Goal: Information Seeking & Learning: Understand process/instructions

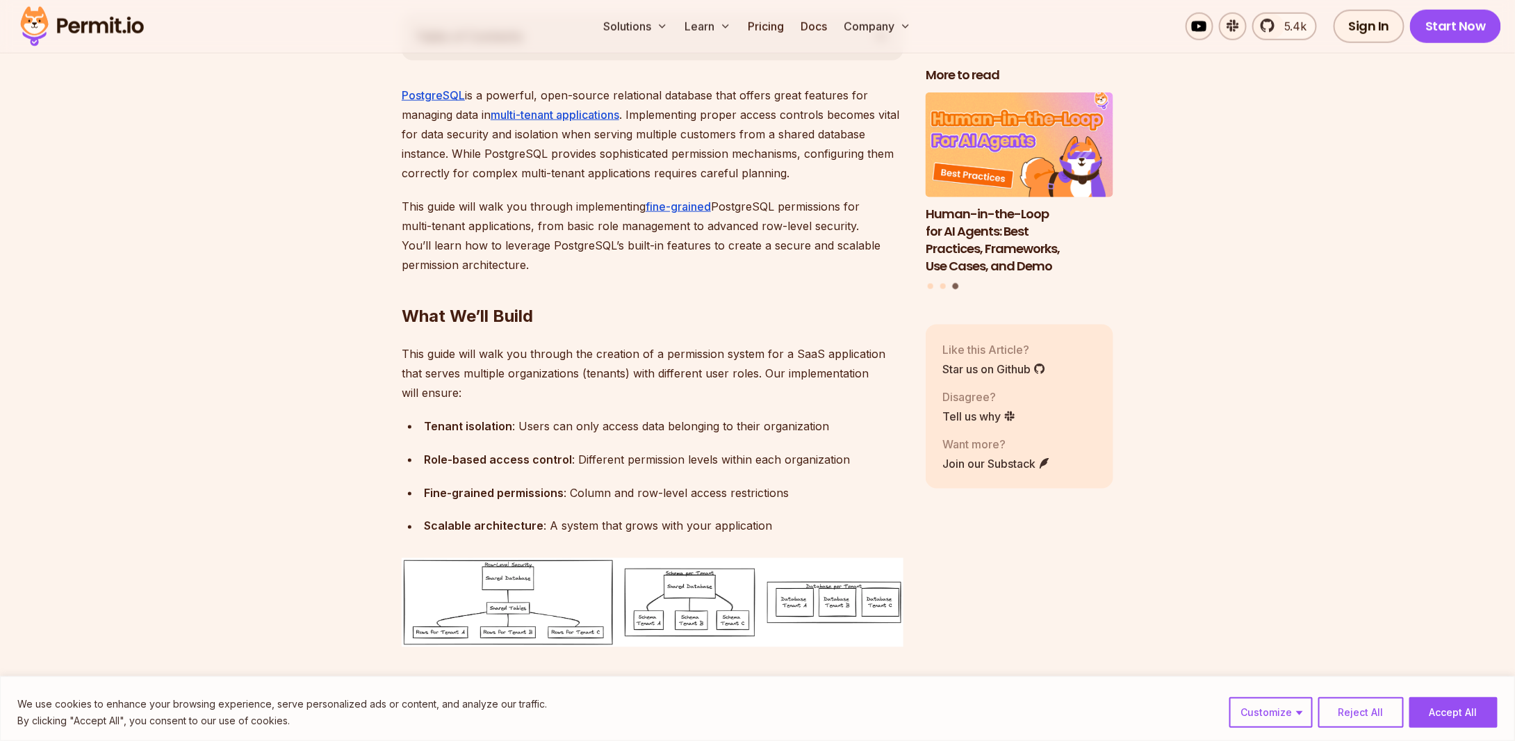
scroll to position [843, 0]
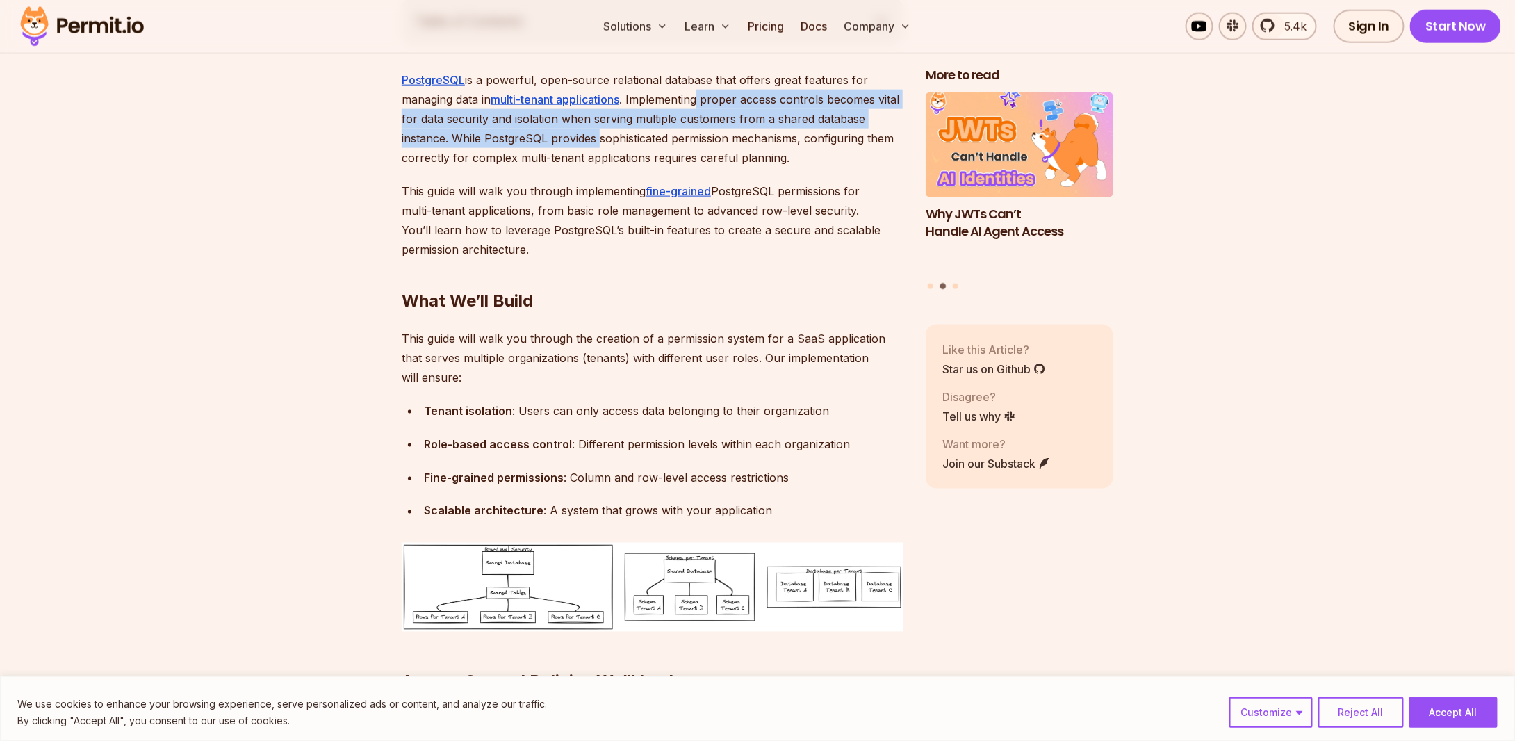
drag, startPoint x: 704, startPoint y: 100, endPoint x: 602, endPoint y: 138, distance: 109.1
click at [602, 138] on p "PostgreSQL is a powerful, open-source relational database that offers great fea…" at bounding box center [653, 118] width 502 height 97
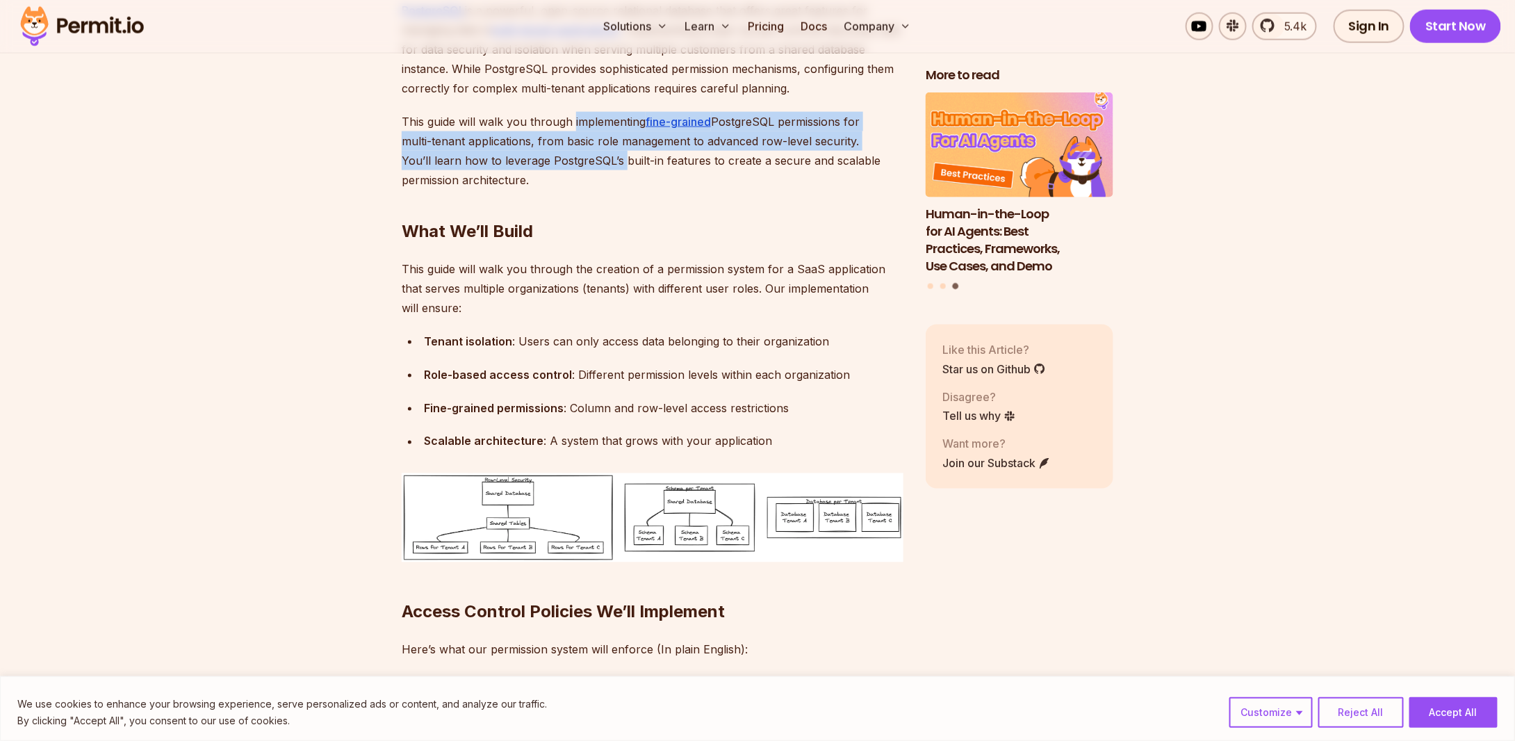
drag, startPoint x: 574, startPoint y: 121, endPoint x: 618, endPoint y: 163, distance: 60.9
click at [618, 163] on p "This guide will walk you through implementing fine-grained PostgreSQL permissio…" at bounding box center [653, 151] width 502 height 78
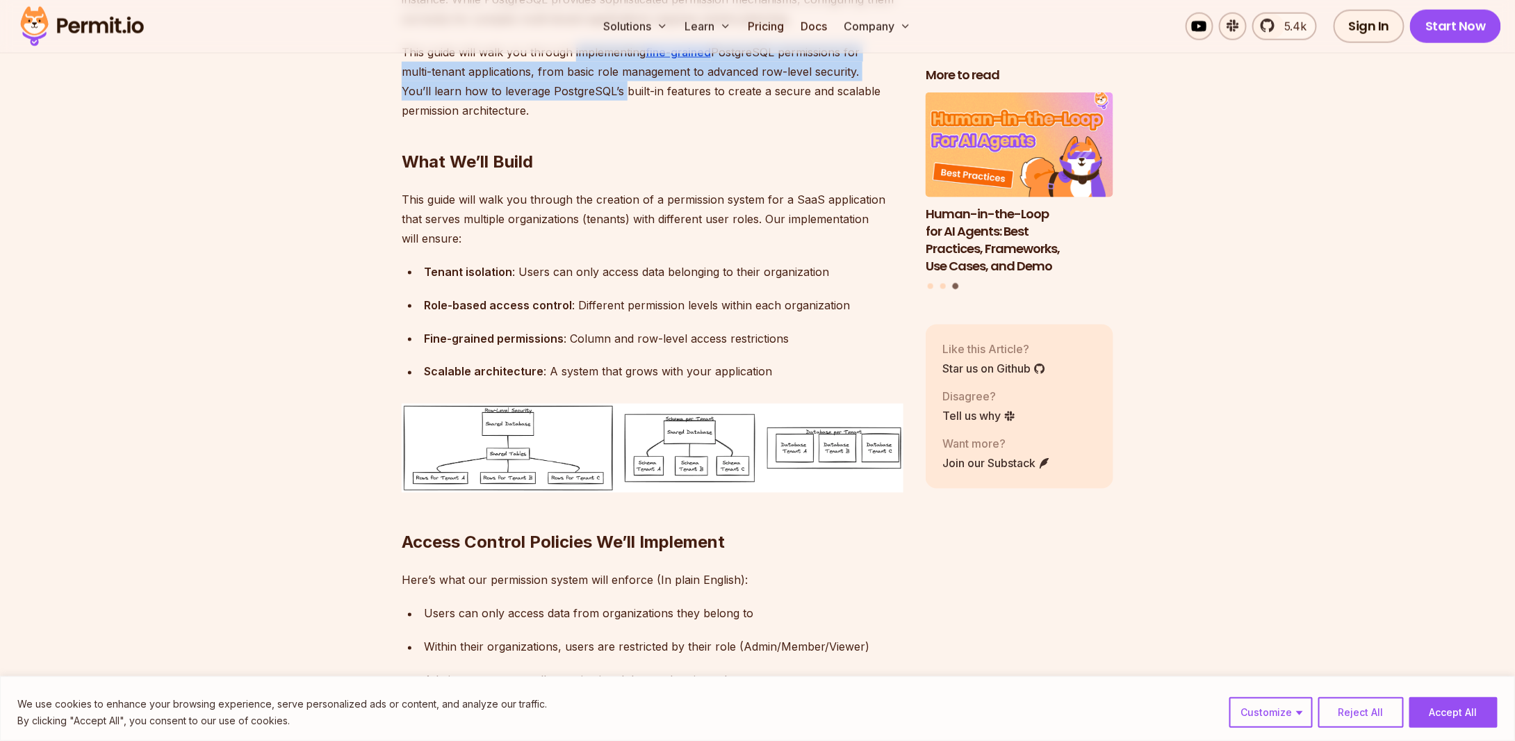
scroll to position [1052, 0]
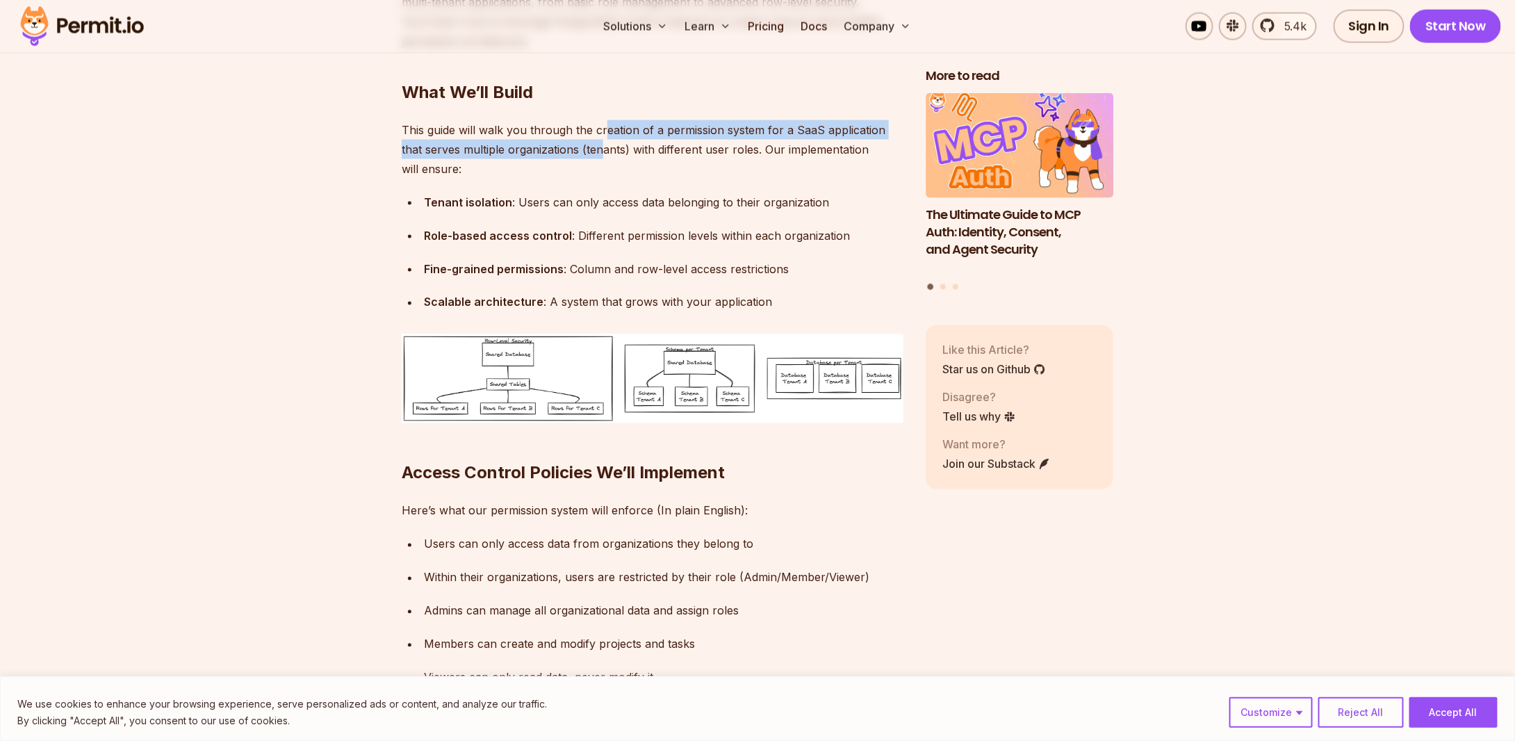
drag, startPoint x: 607, startPoint y: 133, endPoint x: 605, endPoint y: 144, distance: 11.2
click at [605, 144] on p "This guide will walk you through the creation of a permission system for a SaaS…" at bounding box center [653, 149] width 502 height 58
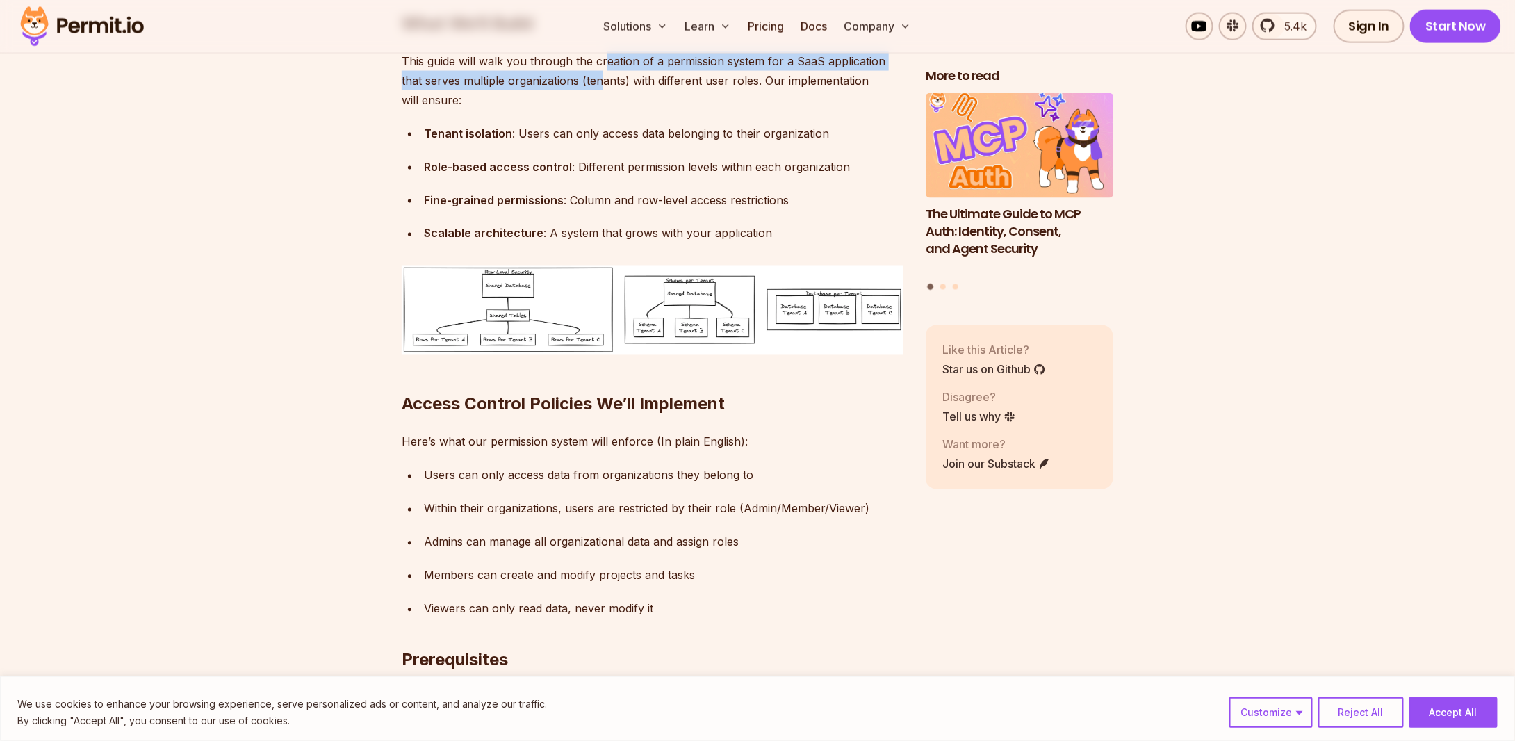
scroll to position [1121, 0]
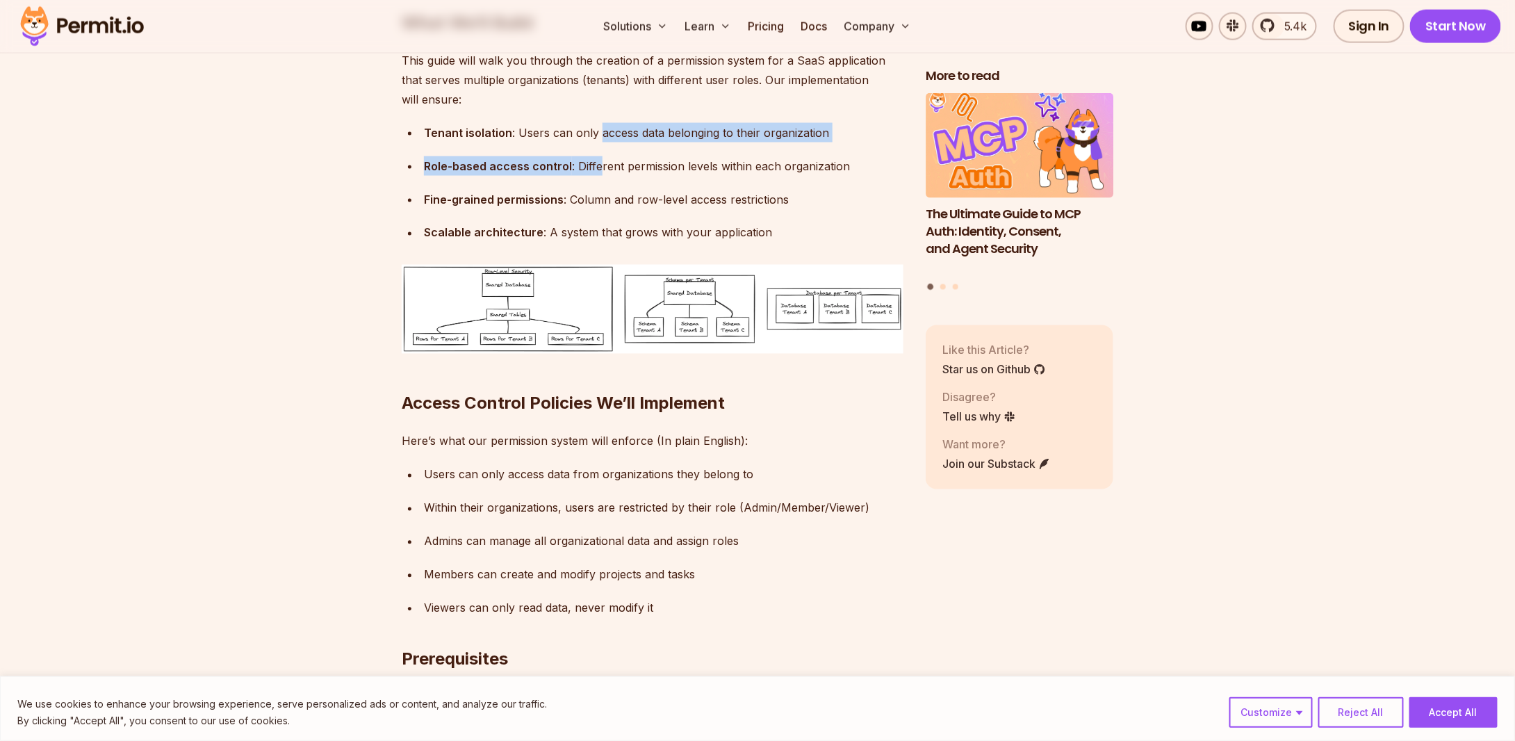
drag, startPoint x: 597, startPoint y: 136, endPoint x: 599, endPoint y: 158, distance: 23.0
click at [599, 158] on ul "Tenant isolation : Users can only access data belonging to their organization R…" at bounding box center [653, 183] width 502 height 120
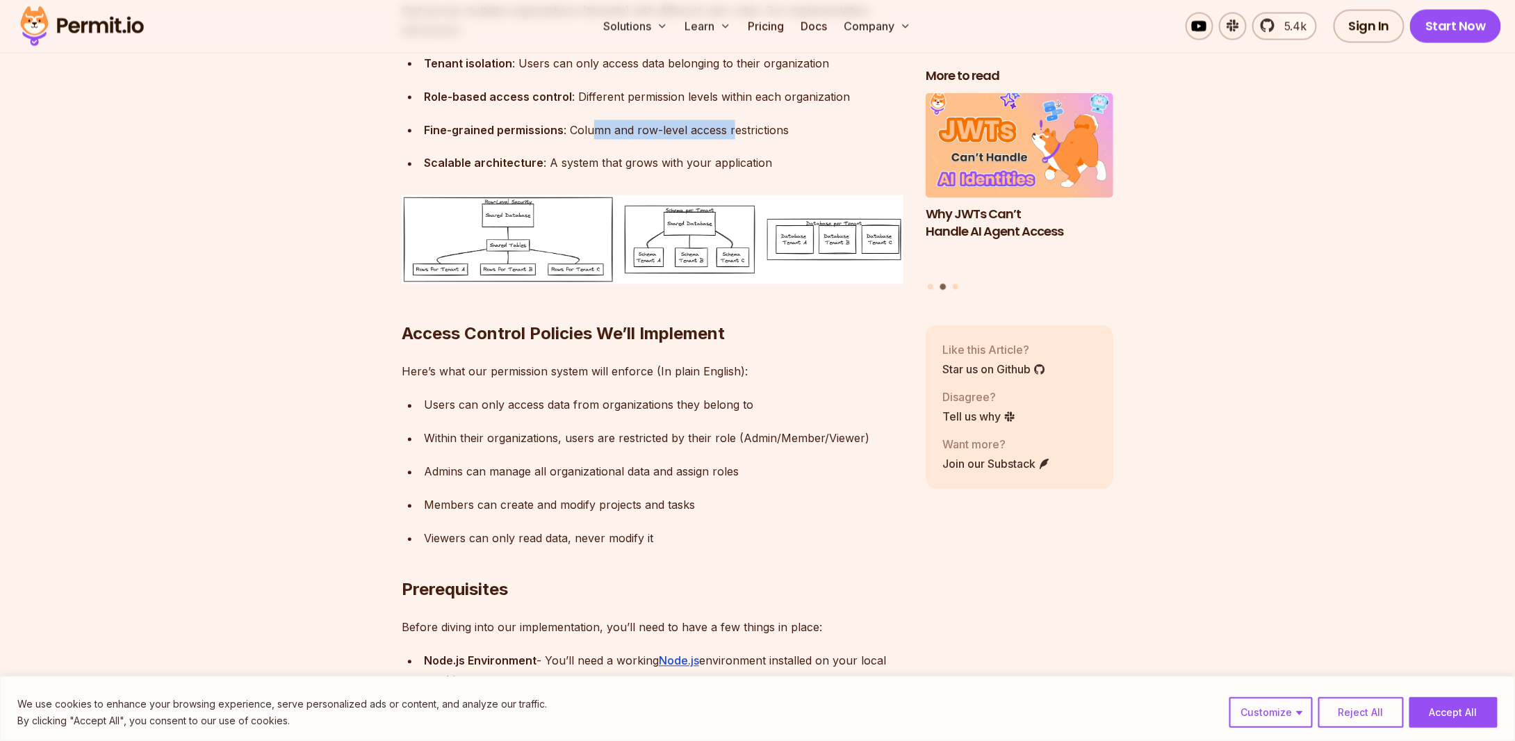
drag, startPoint x: 593, startPoint y: 131, endPoint x: 731, endPoint y: 131, distance: 138.3
click at [731, 131] on div "Fine-grained permissions : Column and row-level access restrictions" at bounding box center [664, 129] width 480 height 19
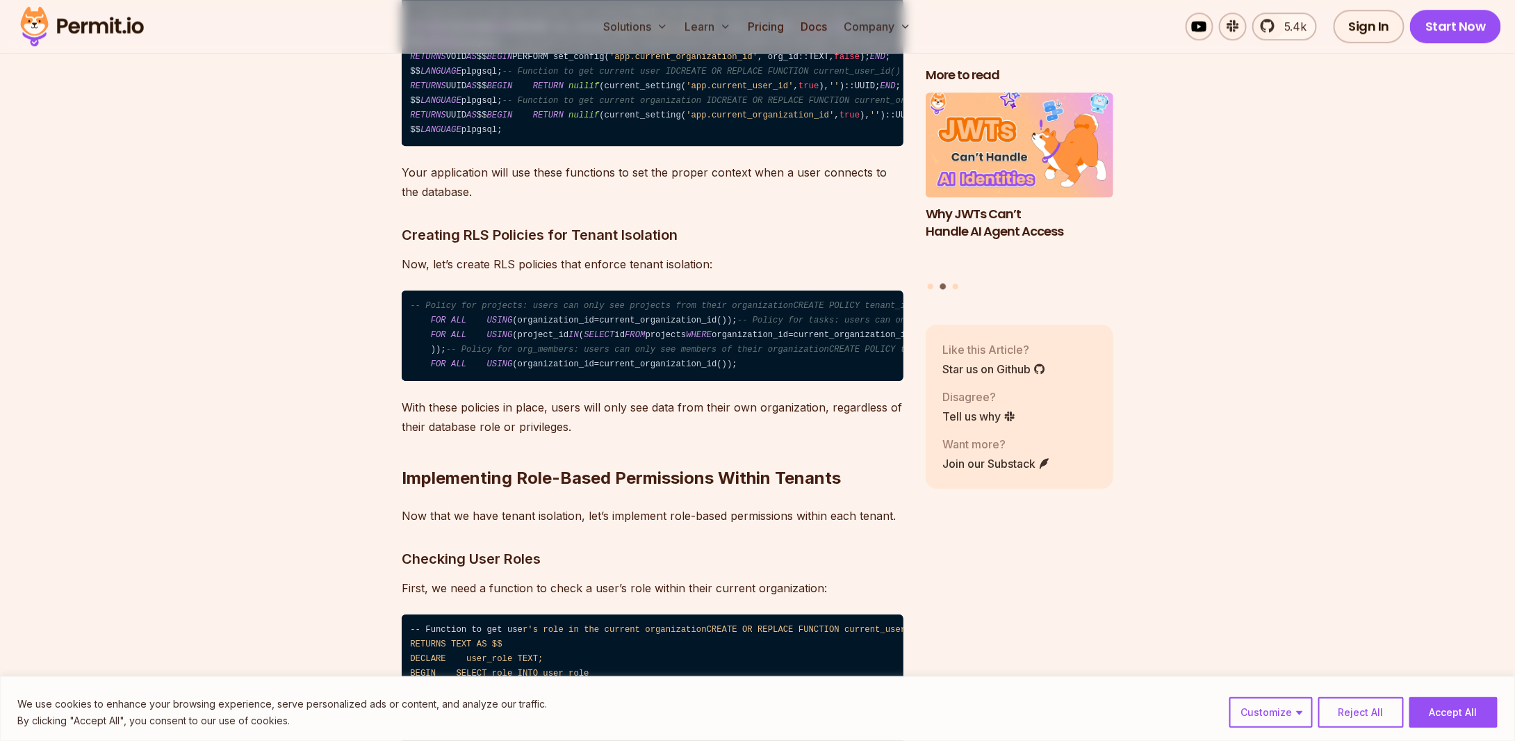
scroll to position [7515, 0]
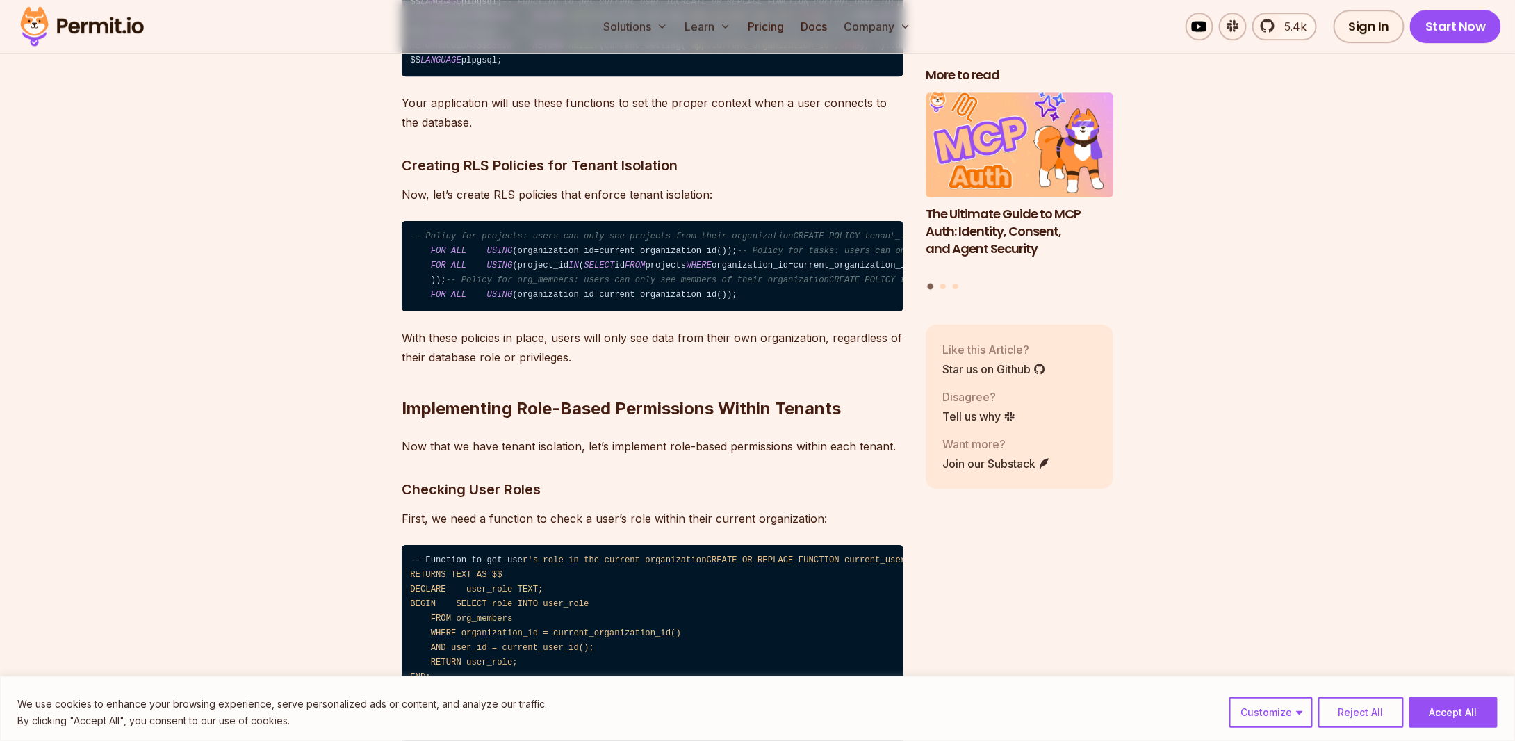
drag, startPoint x: 565, startPoint y: 142, endPoint x: 571, endPoint y: 156, distance: 15.0
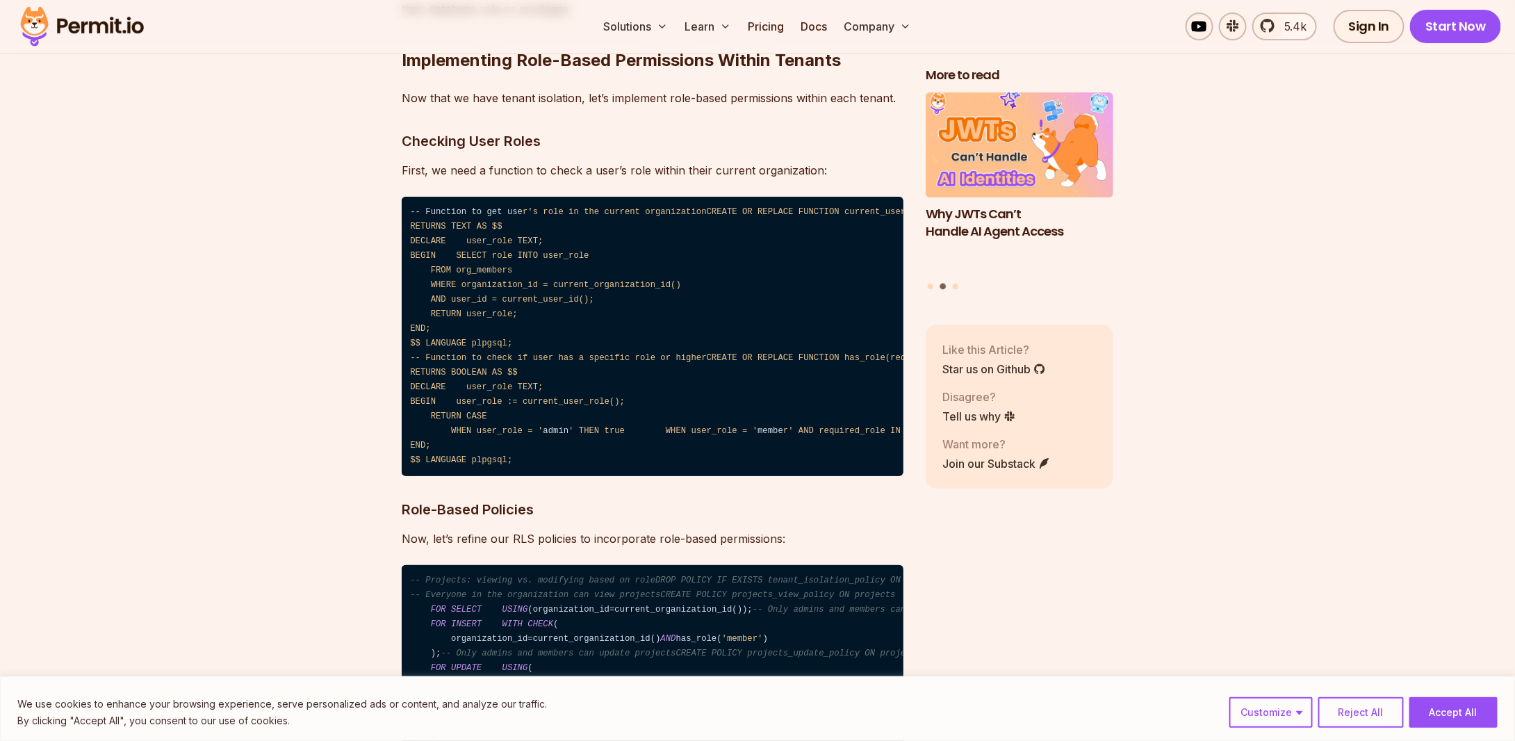
scroll to position [7862, 0]
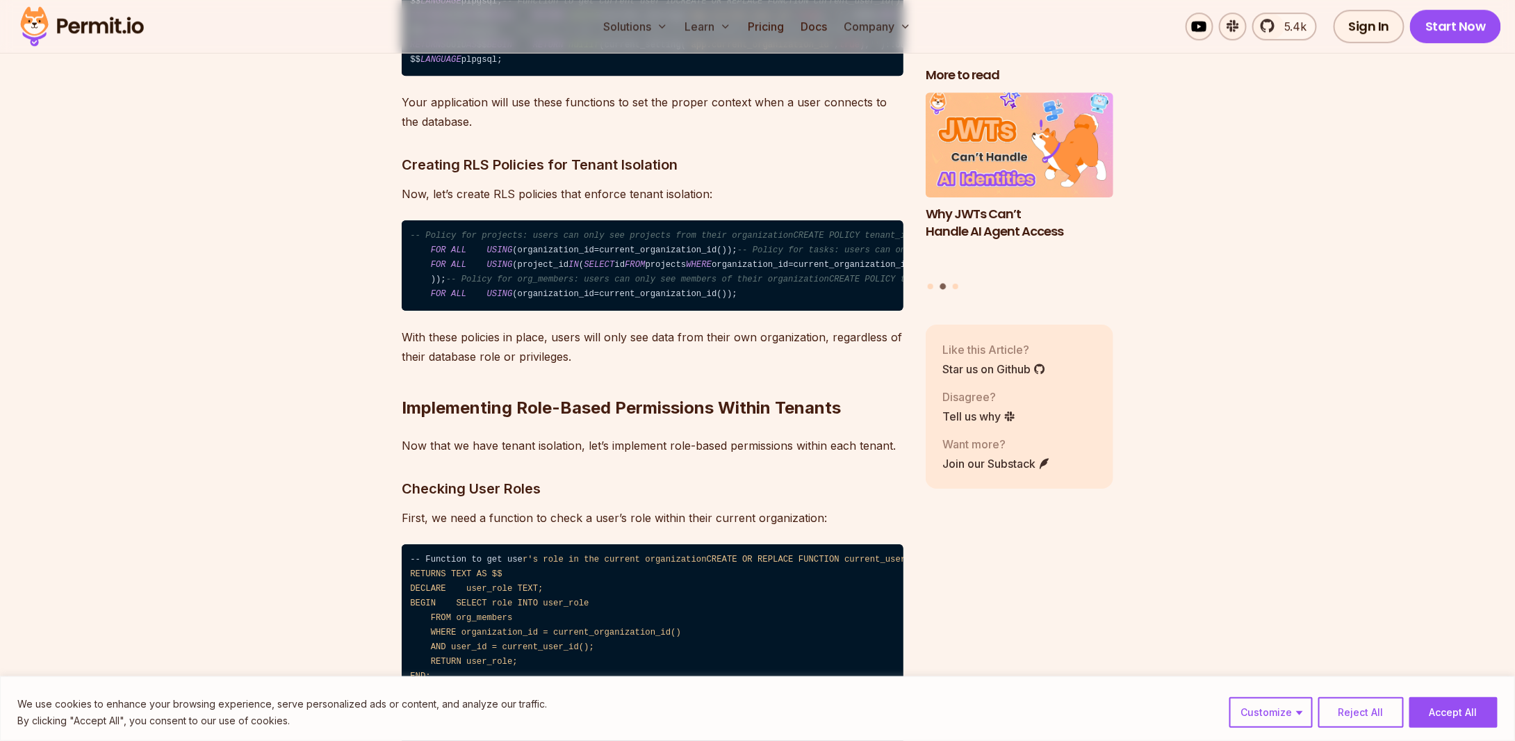
scroll to position [7515, 0]
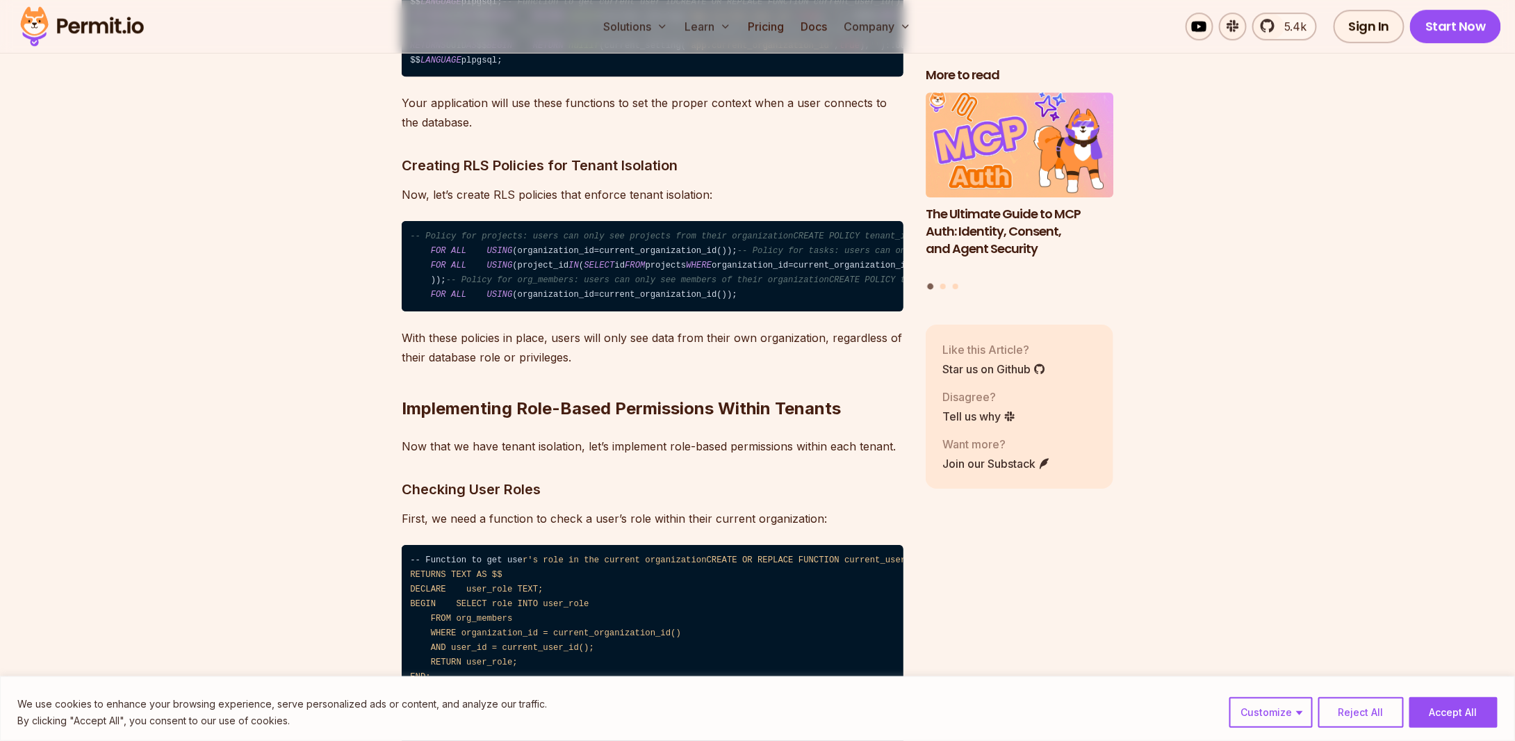
drag, startPoint x: 451, startPoint y: 229, endPoint x: 536, endPoint y: 229, distance: 84.8
click at [536, 77] on code "-- Function to set the current user contextCREATE OR REPLACE FUNCTION set_curre…" at bounding box center [653, 2] width 502 height 149
copy code "PERFORM set_config"
